Goal: Task Accomplishment & Management: Manage account settings

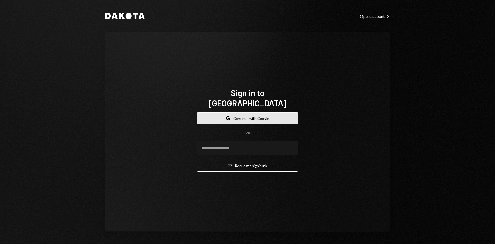
click at [270, 112] on button "Google Continue with Google" at bounding box center [247, 118] width 101 height 12
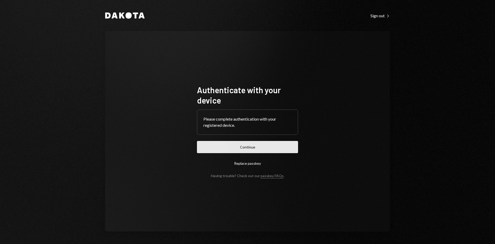
click at [245, 148] on button "Continue" at bounding box center [247, 147] width 101 height 12
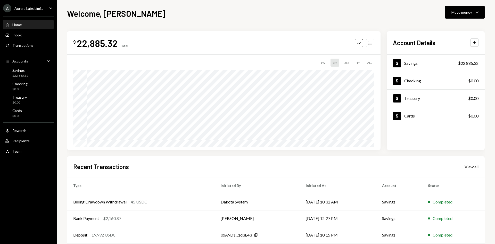
click at [373, 44] on icon "Accounts" at bounding box center [370, 42] width 5 height 5
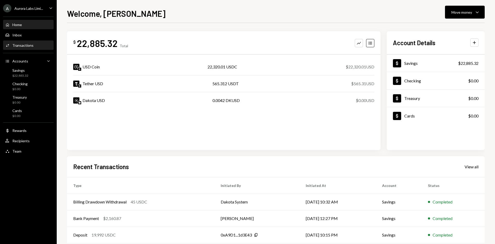
click at [31, 46] on div "Transactions" at bounding box center [22, 45] width 21 height 4
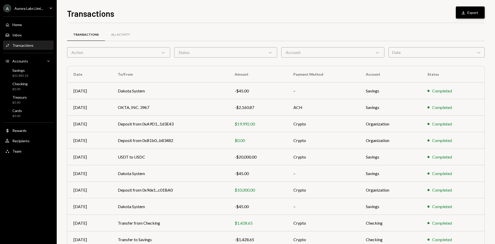
click at [469, 15] on button "Download Export" at bounding box center [470, 12] width 29 height 12
